Goal: Contribute content: Add original content to the website for others to see

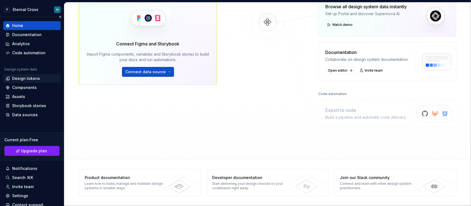
click at [46, 78] on div "Design tokens" at bounding box center [32, 79] width 53 height 6
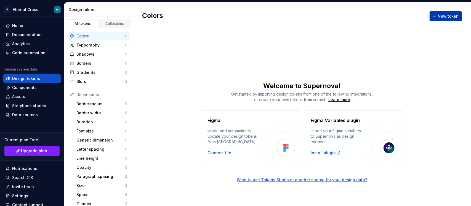
click at [449, 17] on span "New token" at bounding box center [448, 17] width 21 height 6
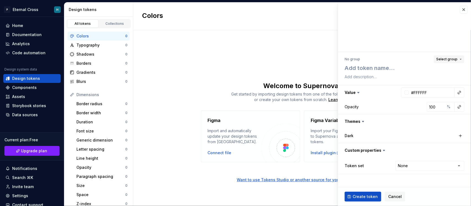
click at [453, 59] on span "Select group" at bounding box center [446, 59] width 21 height 4
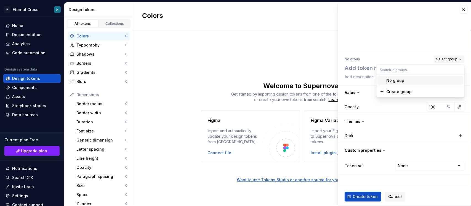
click at [453, 59] on span "Select group" at bounding box center [446, 59] width 21 height 4
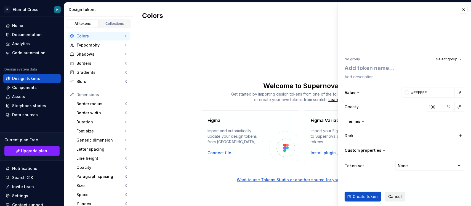
click at [397, 197] on span "Cancel" at bounding box center [395, 197] width 14 height 6
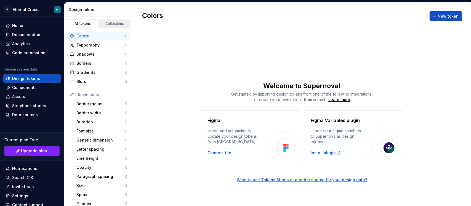
click at [114, 25] on div "Collections" at bounding box center [115, 24] width 28 height 4
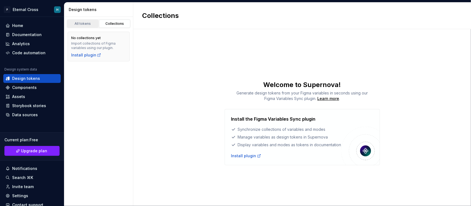
click at [82, 21] on link "All tokens" at bounding box center [82, 24] width 31 height 8
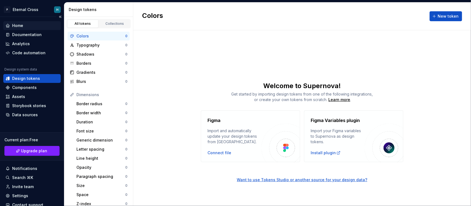
click at [23, 28] on div "Home" at bounding box center [32, 26] width 53 height 6
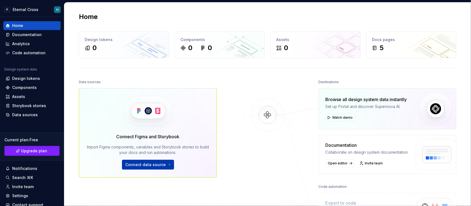
click at [170, 163] on button "Connect data source" at bounding box center [148, 165] width 52 height 10
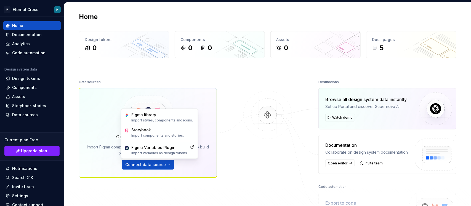
click at [241, 101] on img at bounding box center [268, 121] width 54 height 60
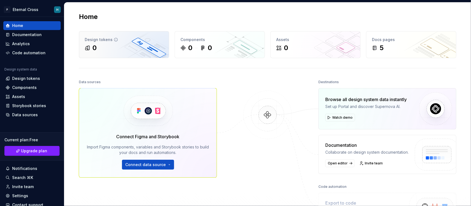
click at [115, 38] on div "Design tokens" at bounding box center [124, 40] width 79 height 6
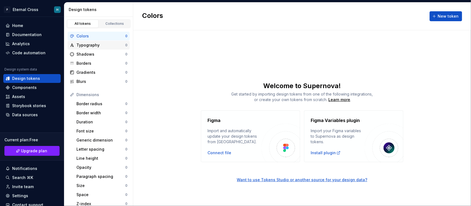
click at [108, 46] on div "Typography" at bounding box center [100, 46] width 49 height 6
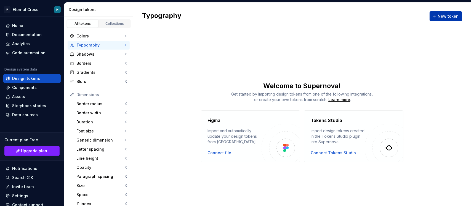
click at [443, 11] on button "New token" at bounding box center [446, 16] width 33 height 10
type textarea "*"
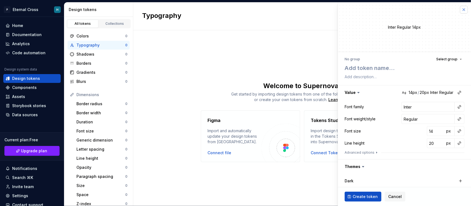
click at [460, 8] on button "button" at bounding box center [464, 10] width 8 height 8
